Goal: Information Seeking & Learning: Learn about a topic

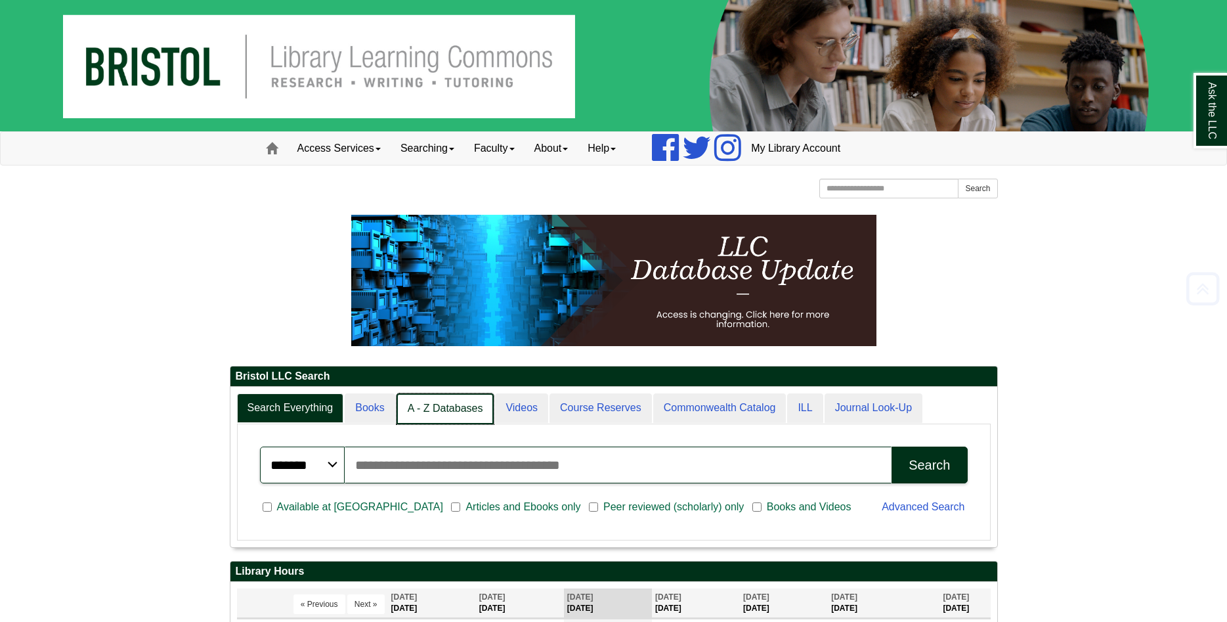
scroll to position [7, 7]
click at [440, 413] on link "A - Z Databases" at bounding box center [446, 408] width 98 height 31
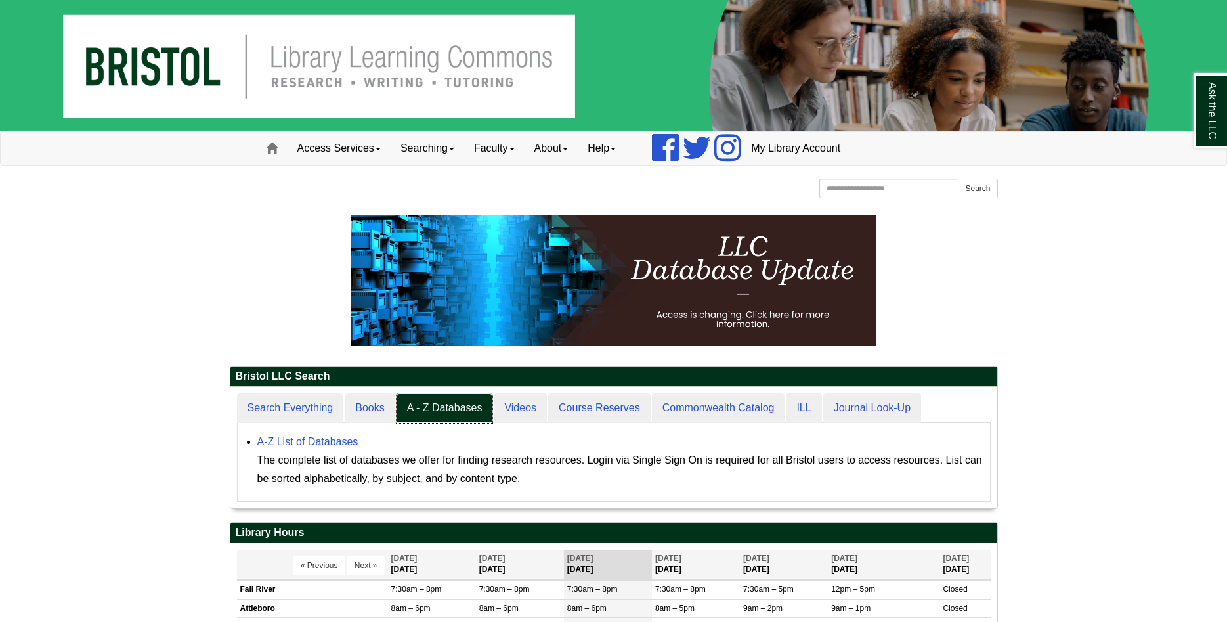
scroll to position [121, 767]
click at [347, 441] on link "A-Z List of Databases" at bounding box center [307, 441] width 101 height 11
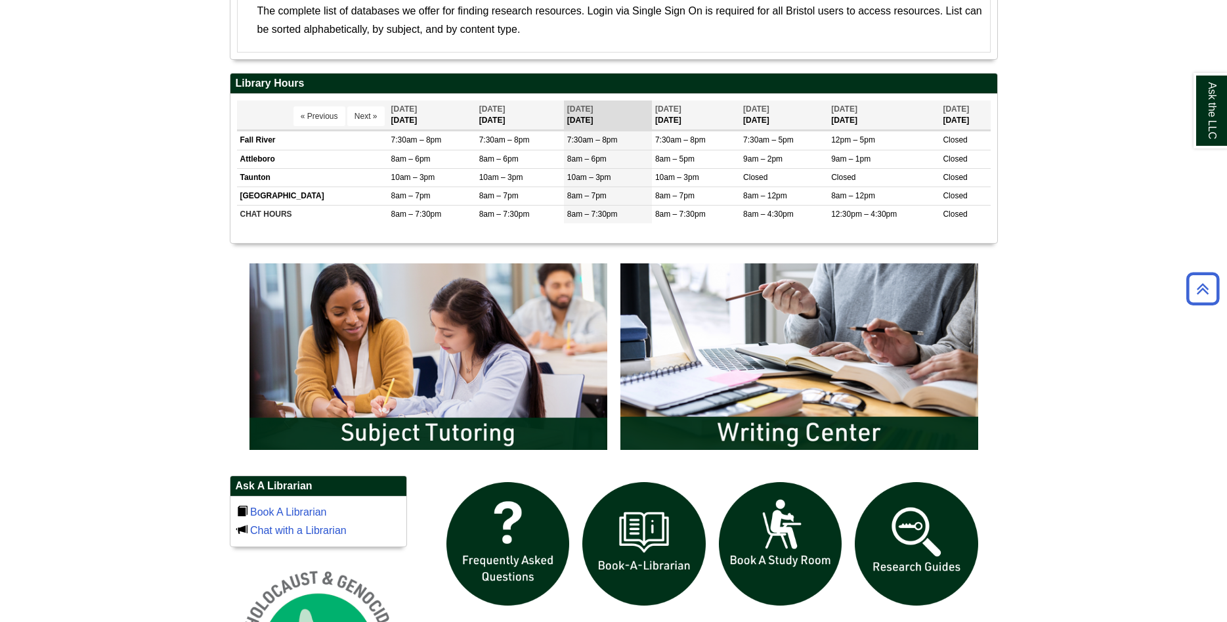
scroll to position [536, 0]
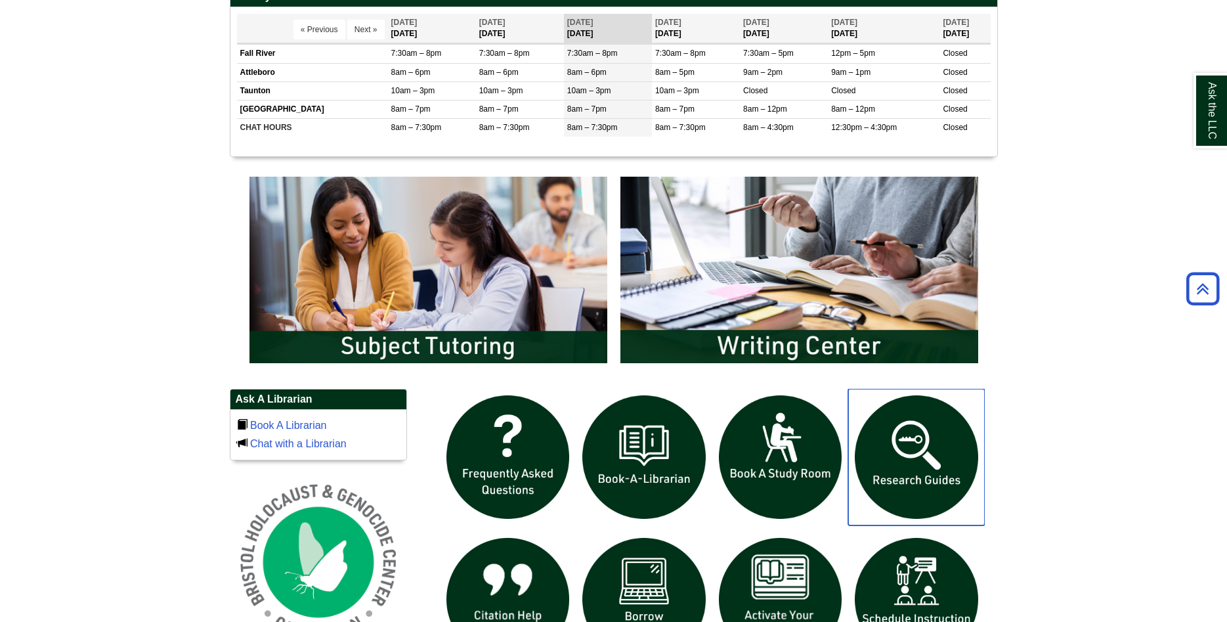
click at [915, 458] on img "slideshow" at bounding box center [916, 457] width 137 height 137
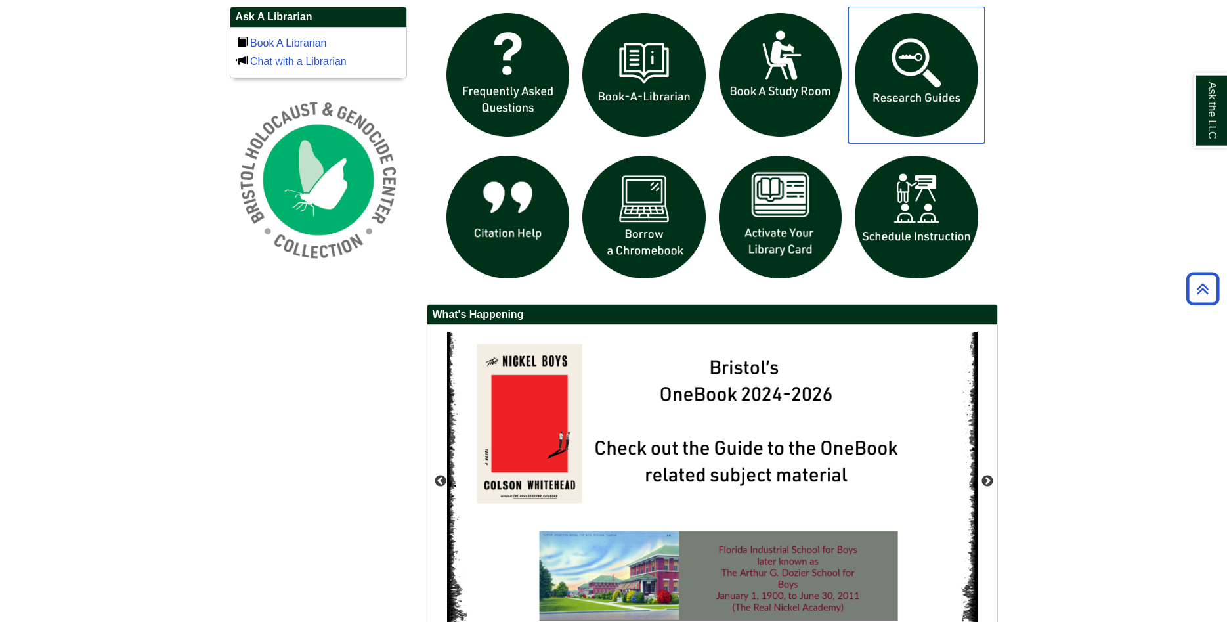
scroll to position [1005, 0]
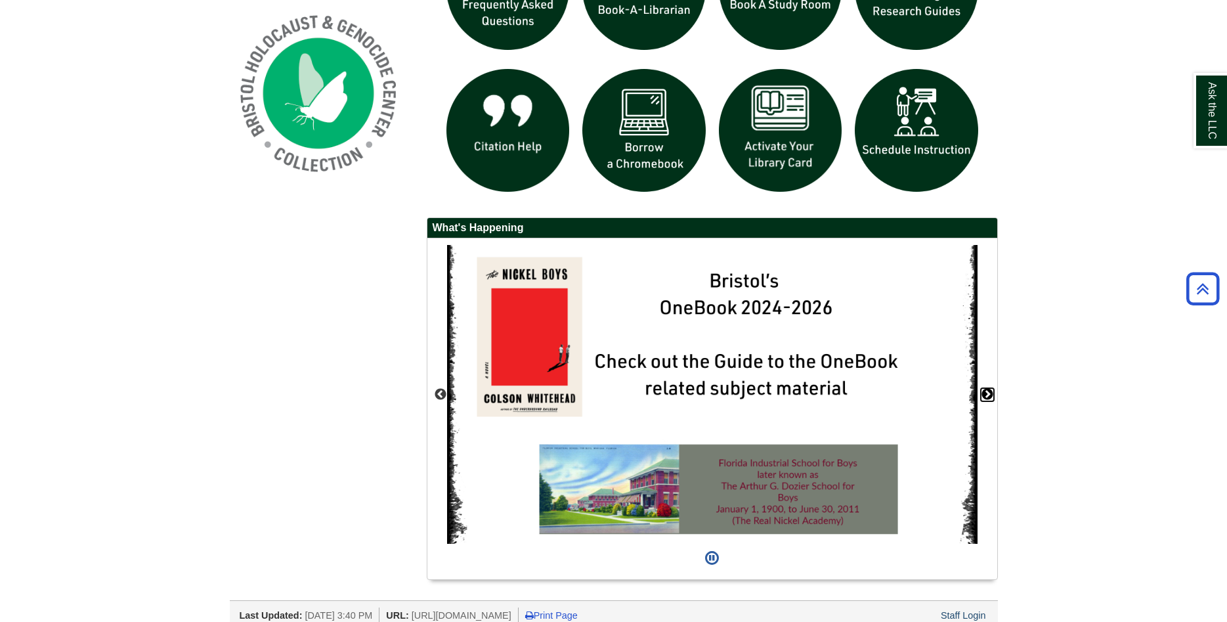
click at [985, 393] on button "Next" at bounding box center [987, 394] width 13 height 13
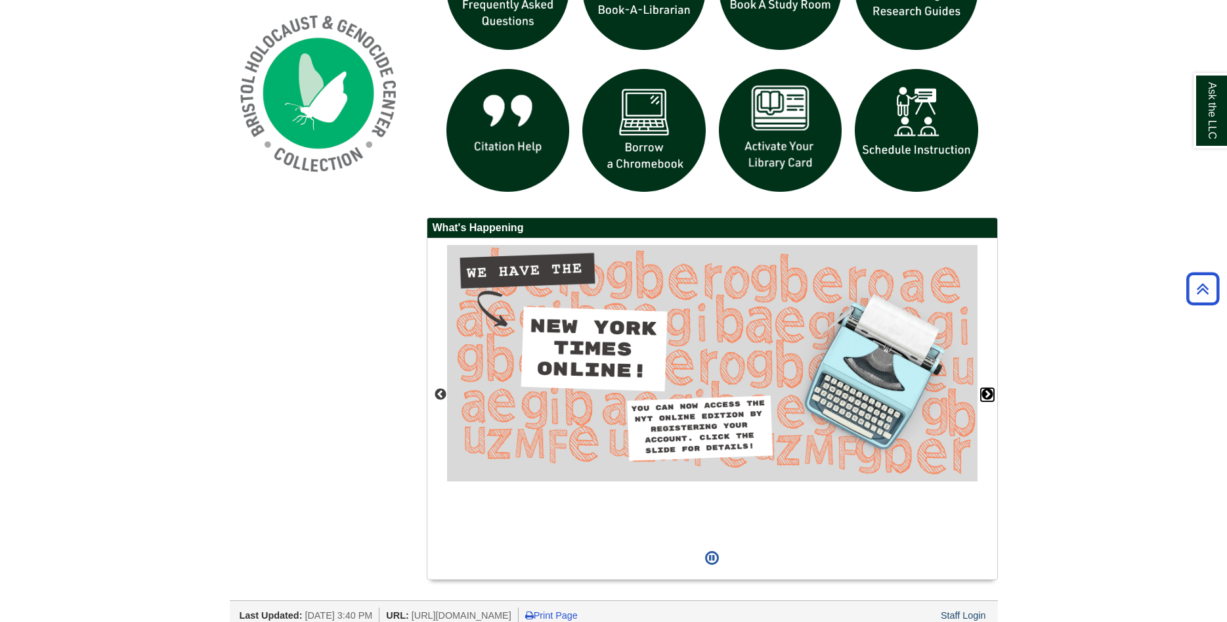
click at [985, 393] on button "Next" at bounding box center [987, 394] width 13 height 13
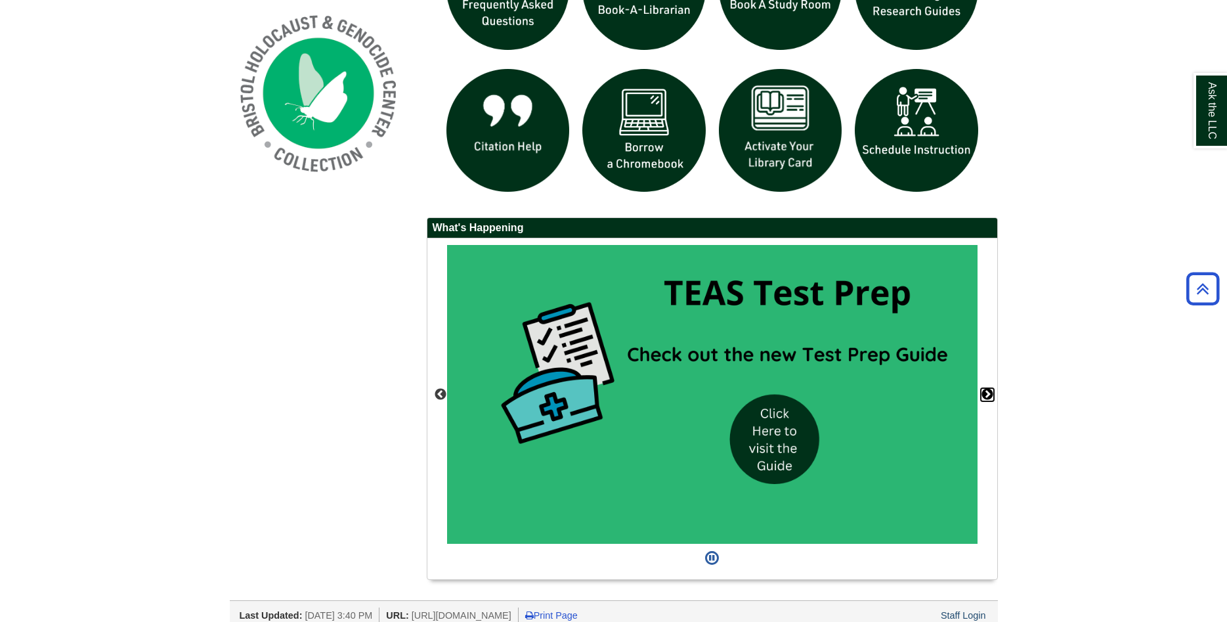
click at [985, 393] on button "Next" at bounding box center [987, 394] width 13 height 13
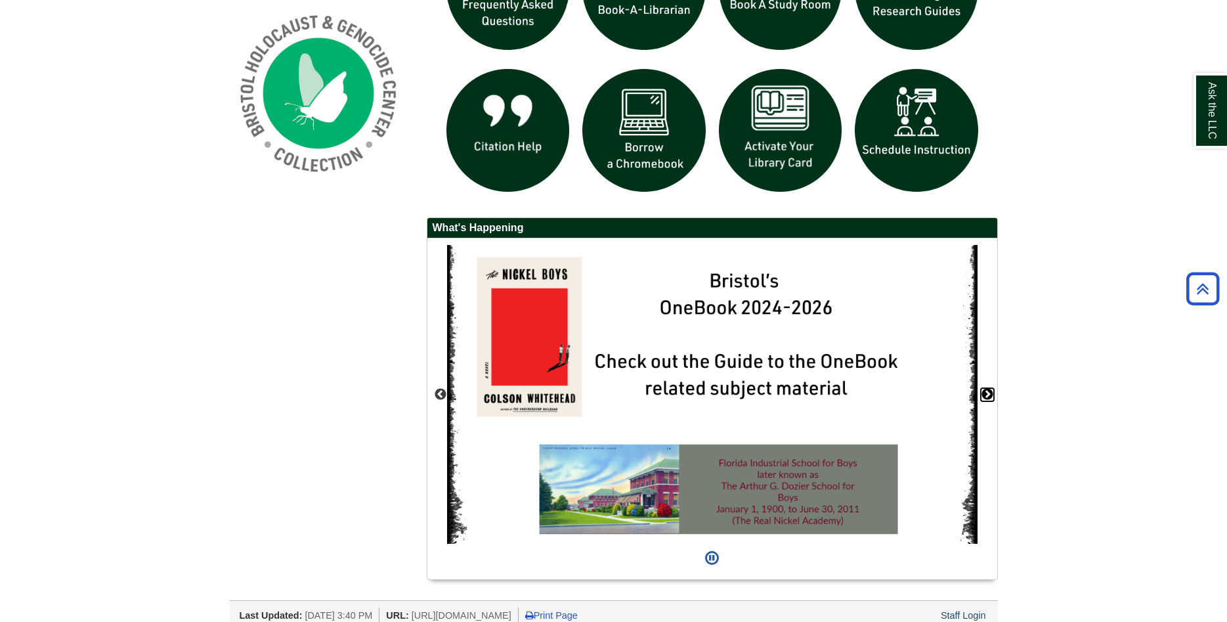
click at [985, 393] on button "Next" at bounding box center [987, 394] width 13 height 13
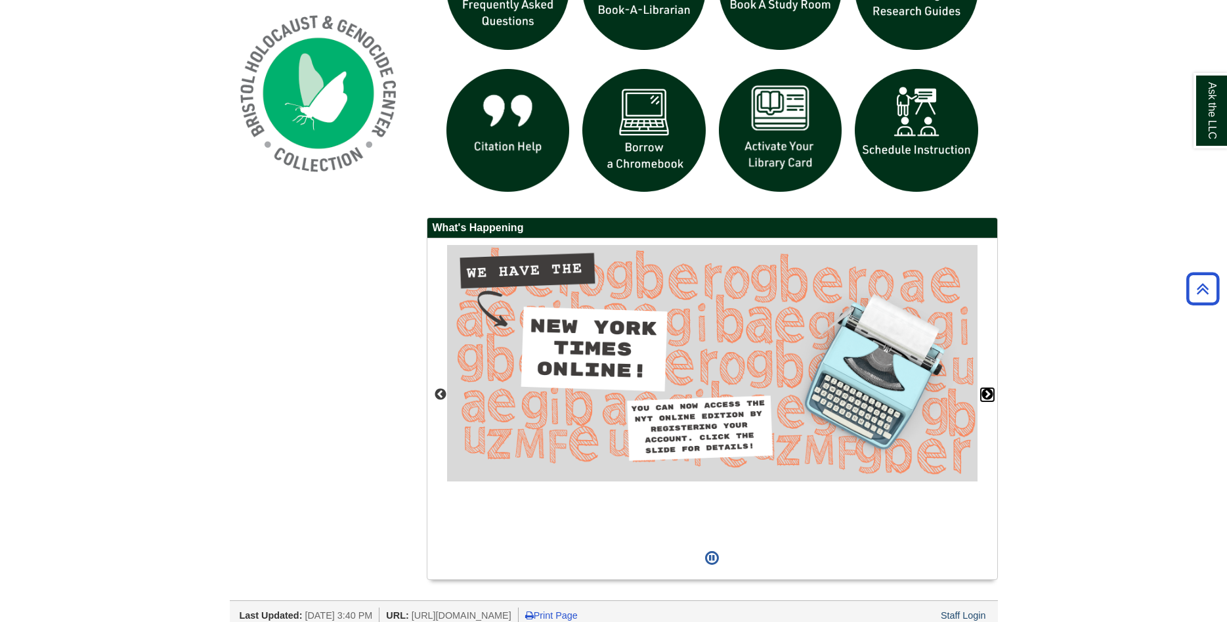
click at [985, 393] on button "Next" at bounding box center [987, 394] width 13 height 13
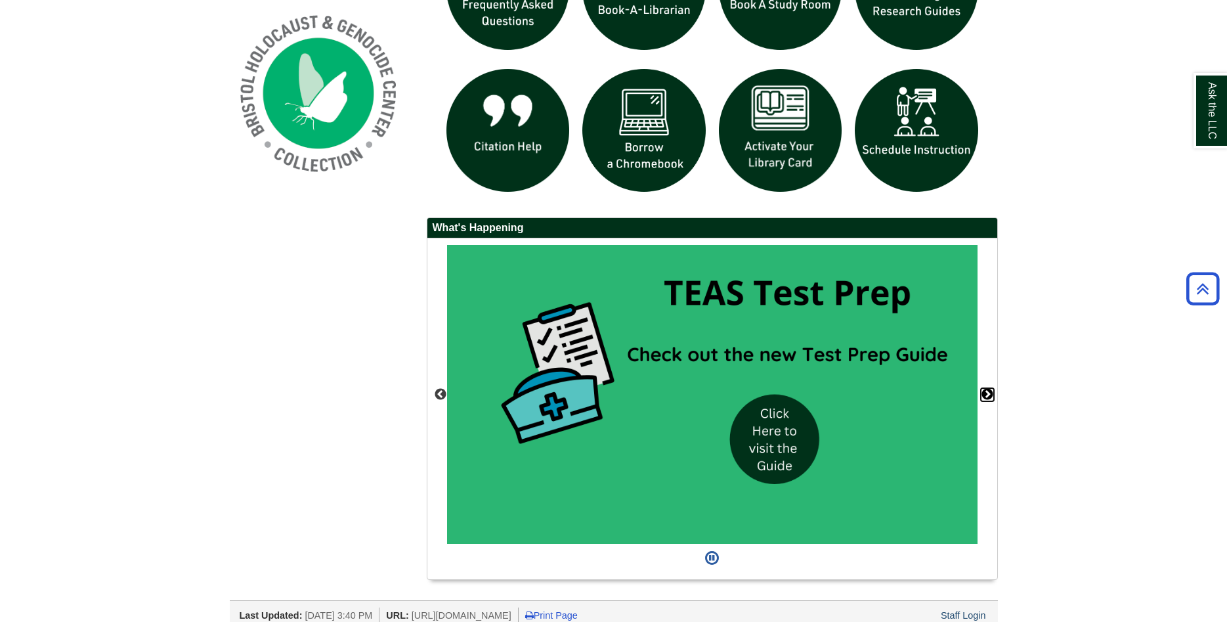
click at [985, 393] on button "Next" at bounding box center [987, 394] width 13 height 13
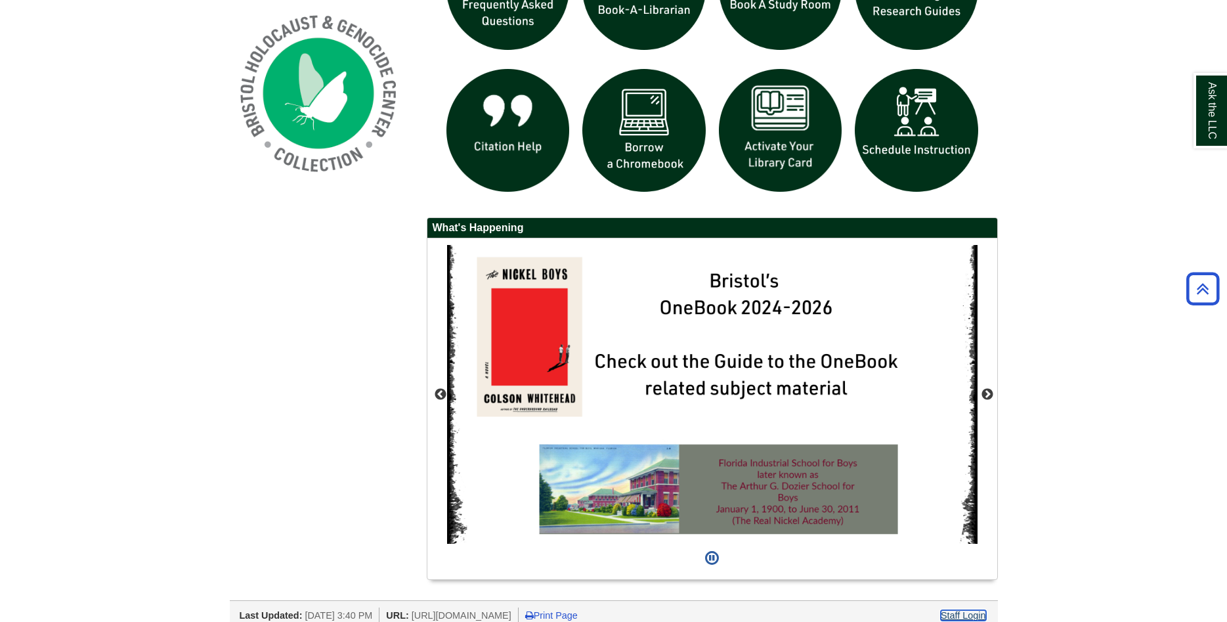
click at [957, 619] on link "Staff Login" at bounding box center [963, 615] width 45 height 11
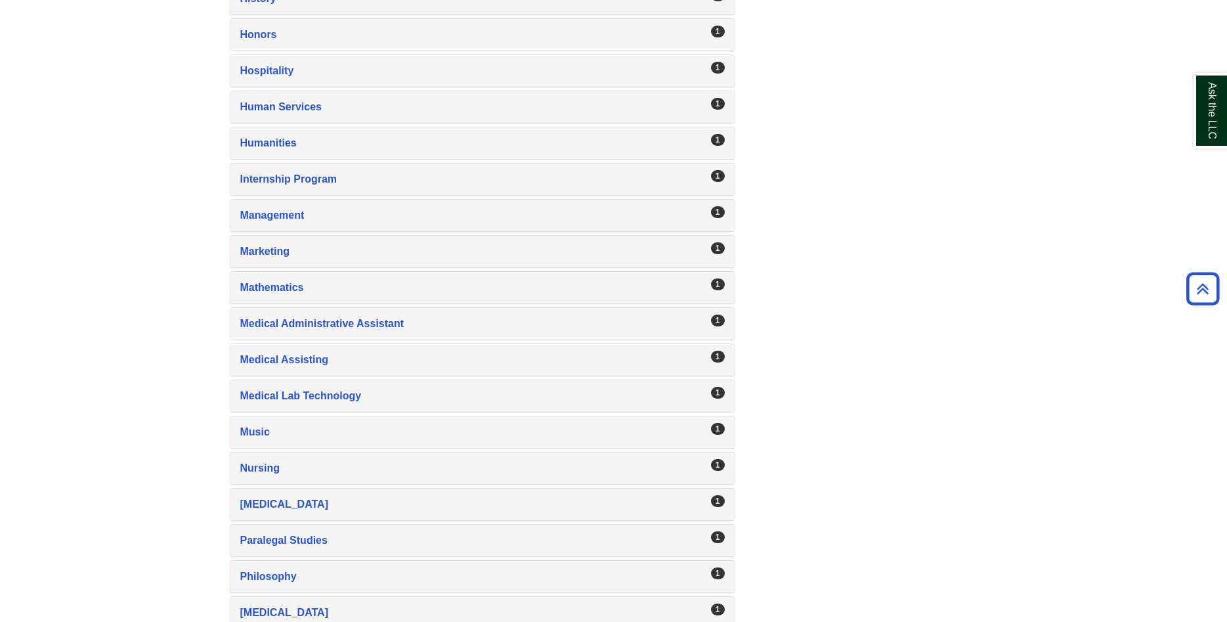
scroll to position [1741, 0]
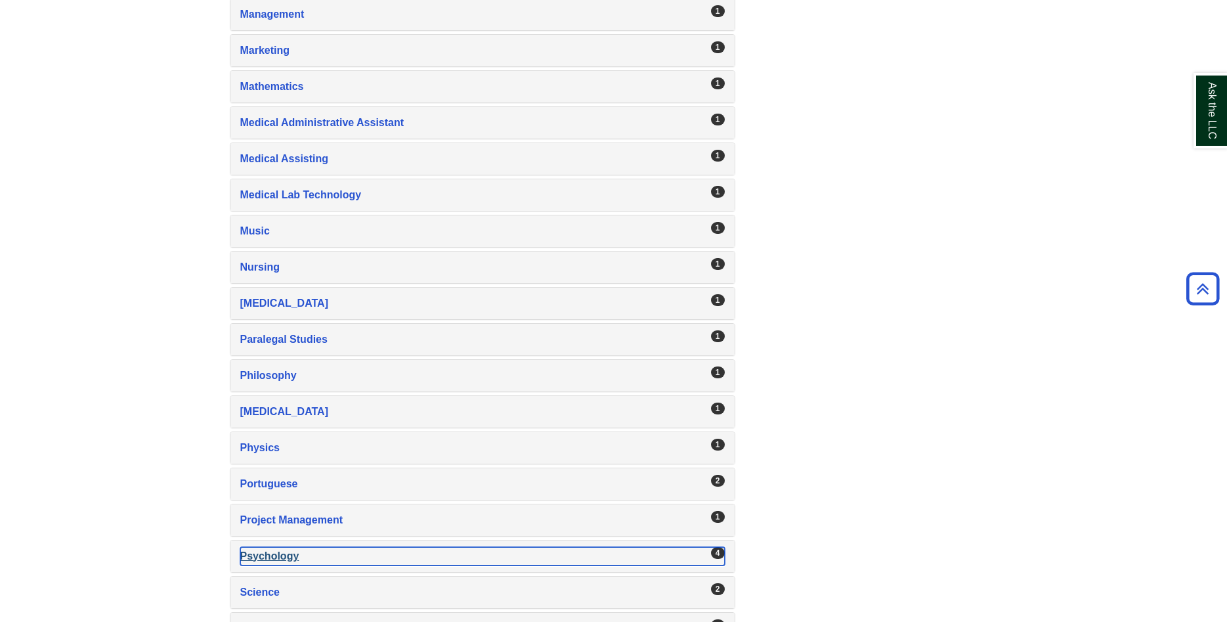
click at [285, 552] on div "Psychology , 4 guides" at bounding box center [482, 556] width 485 height 18
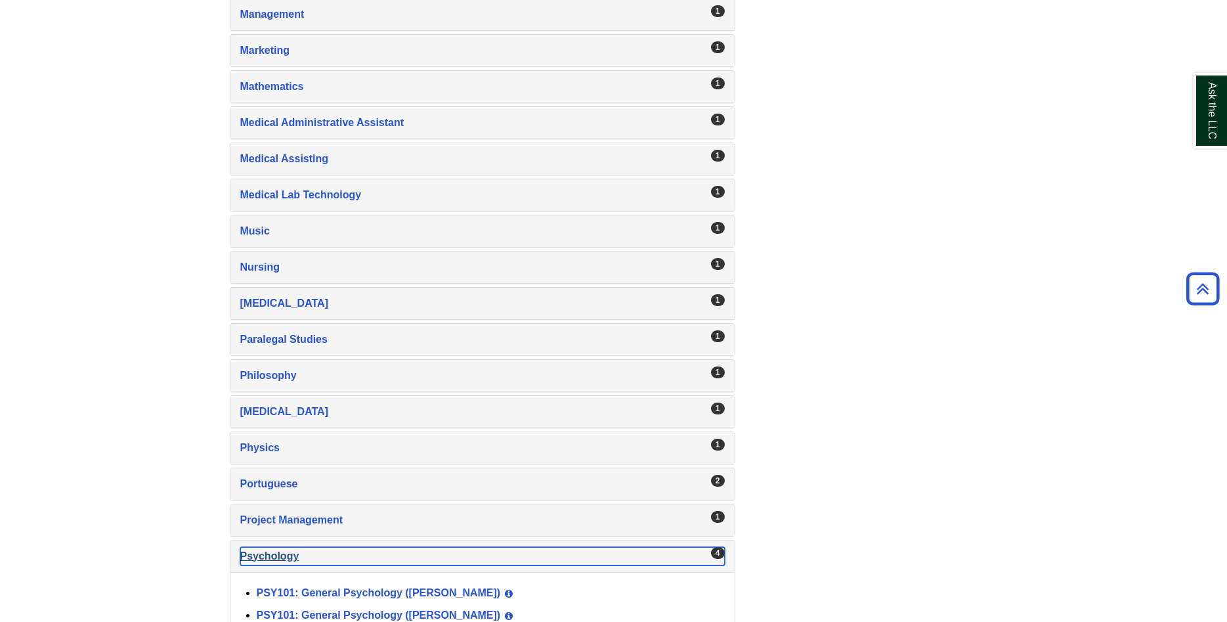
scroll to position [1875, 0]
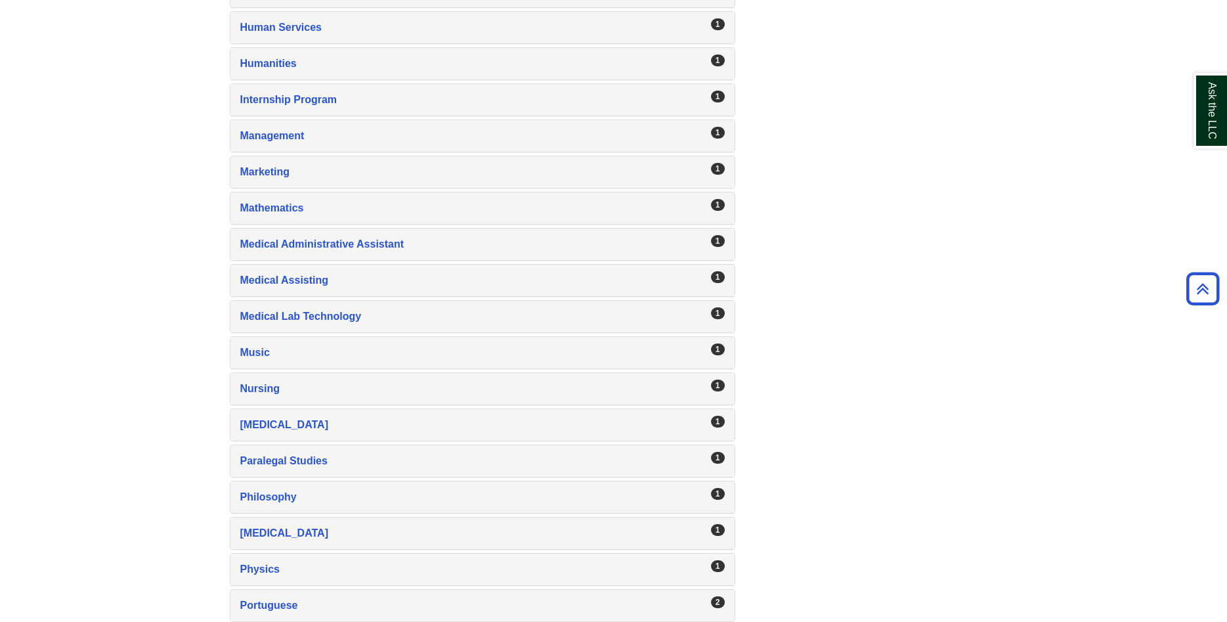
scroll to position [1995, 0]
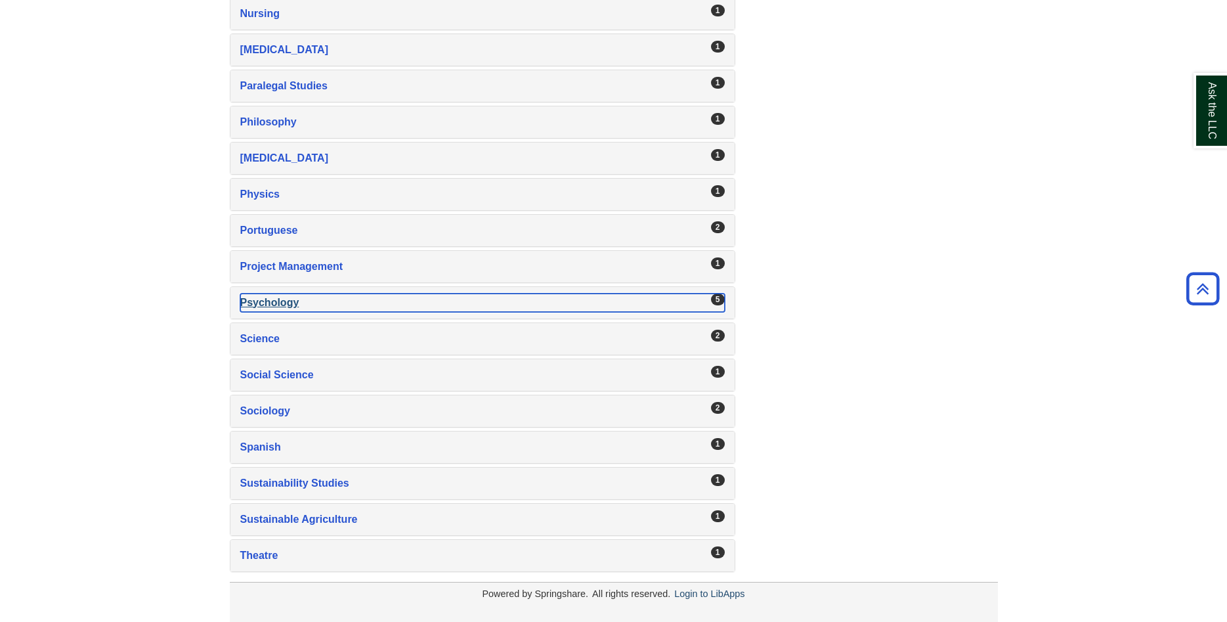
click at [267, 305] on div "Psychology , 5 guides" at bounding box center [482, 303] width 485 height 18
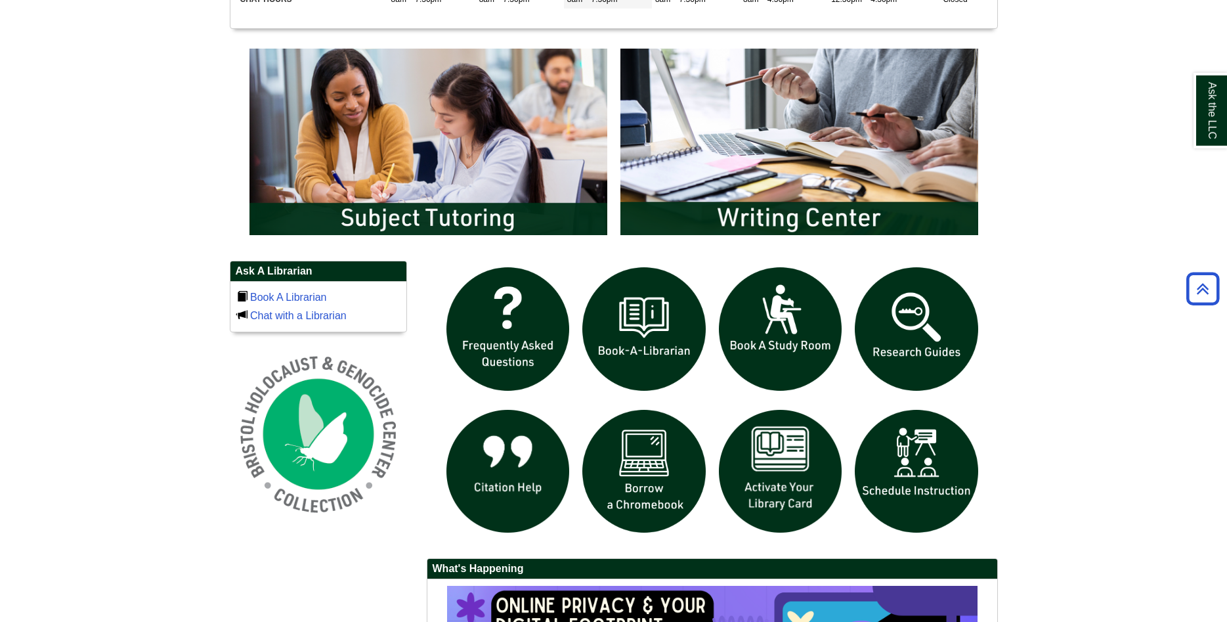
scroll to position [603, 0]
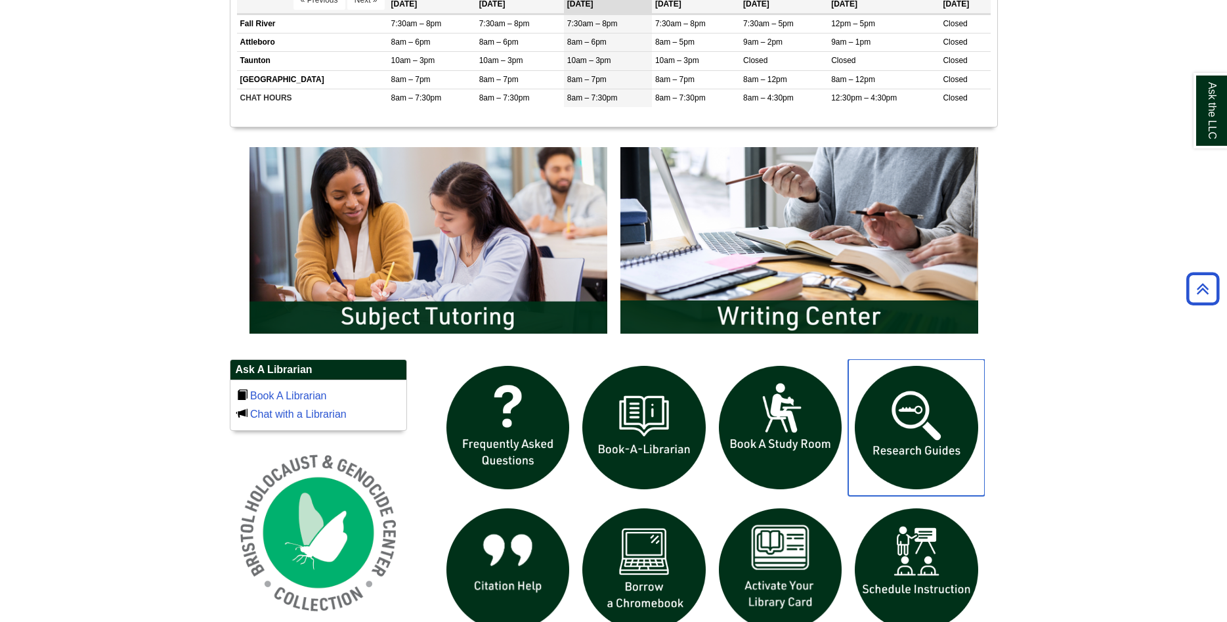
click at [955, 441] on img "slideshow" at bounding box center [916, 427] width 137 height 137
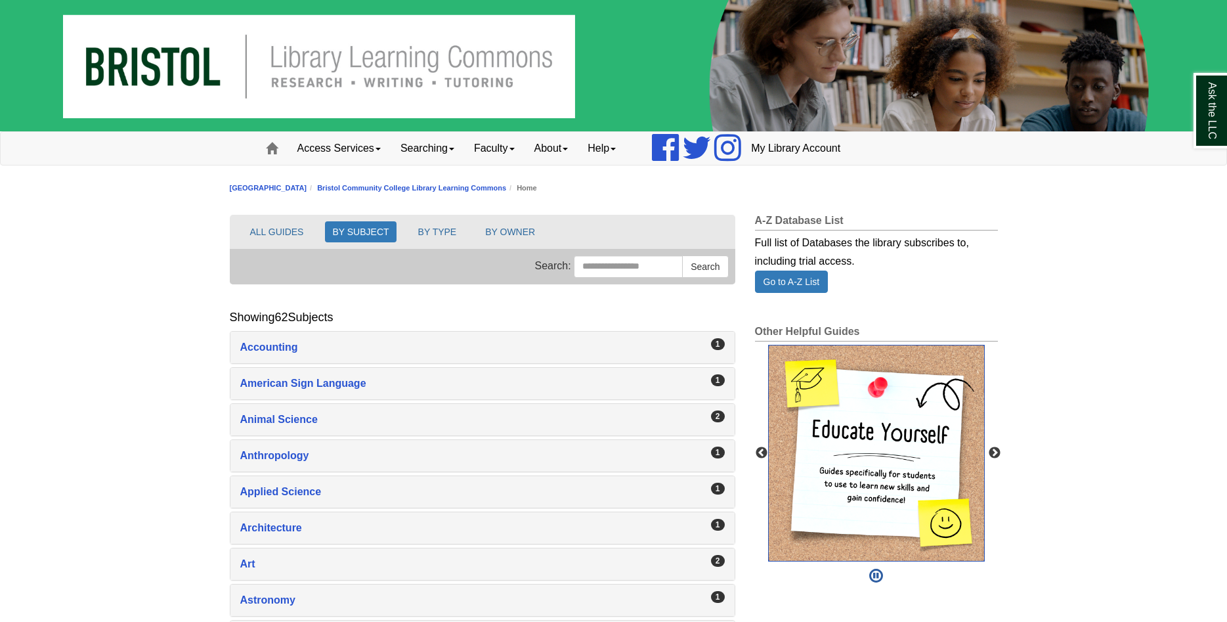
click at [894, 439] on img "slideshow" at bounding box center [876, 453] width 217 height 217
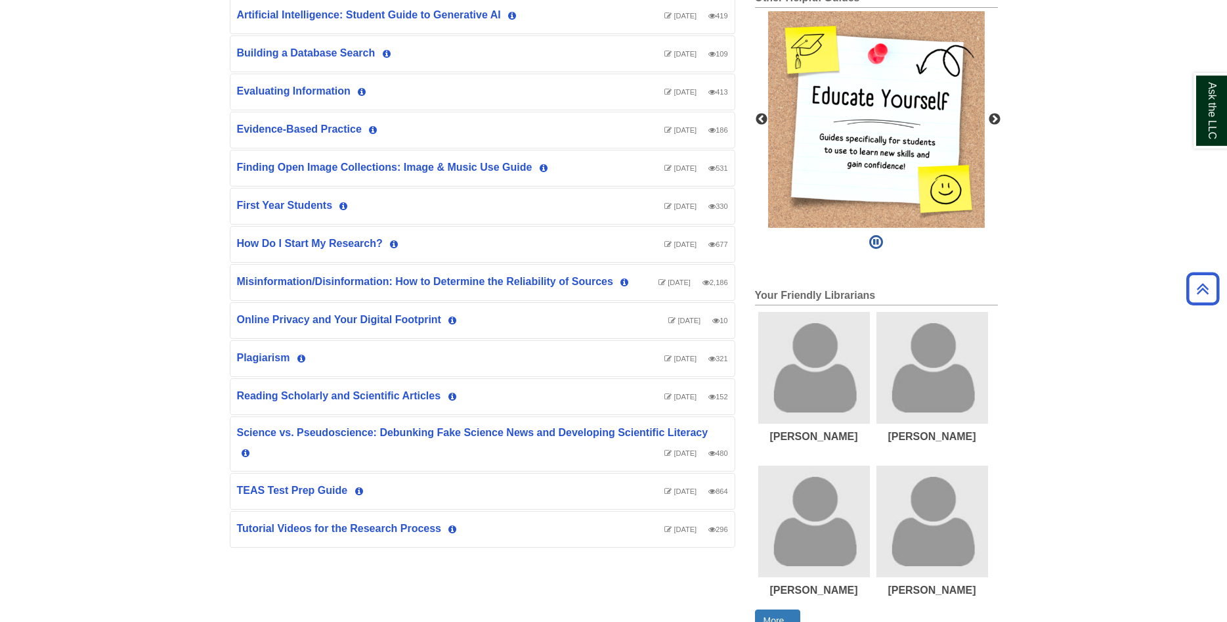
scroll to position [402, 0]
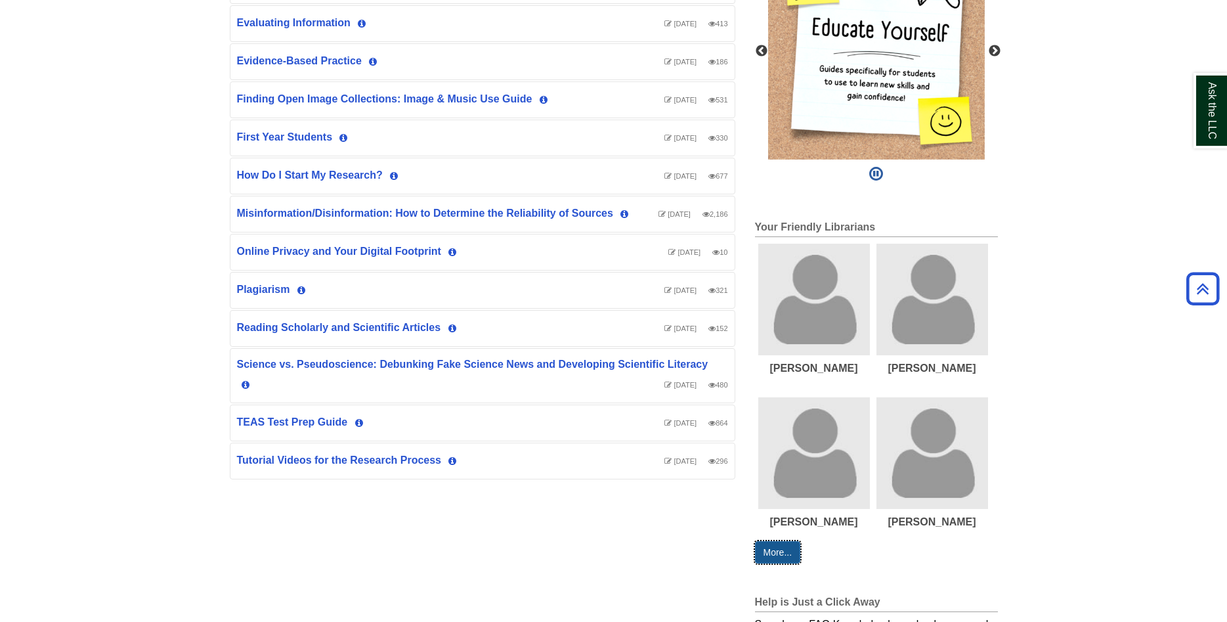
click at [778, 563] on link "More..." at bounding box center [778, 552] width 46 height 22
